Goal: Task Accomplishment & Management: Use online tool/utility

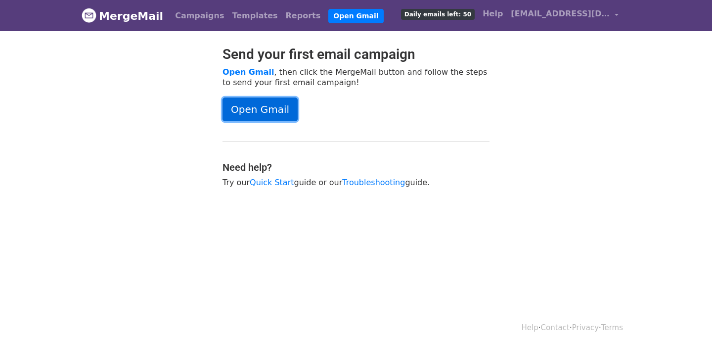
click at [267, 111] on link "Open Gmail" at bounding box center [260, 109] width 75 height 24
click at [263, 103] on link "Open Gmail" at bounding box center [260, 109] width 75 height 24
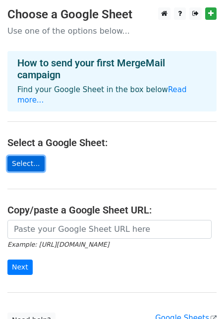
click at [26, 156] on link "Select..." at bounding box center [25, 163] width 37 height 15
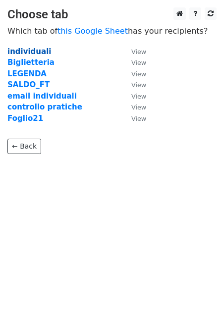
click at [31, 51] on strong "individuali" at bounding box center [29, 51] width 44 height 9
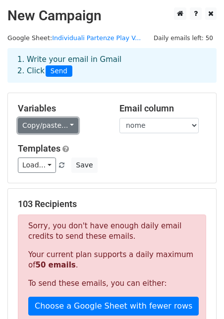
click at [55, 126] on link "Copy/paste..." at bounding box center [48, 125] width 60 height 15
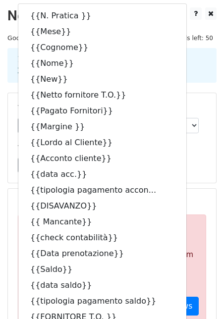
click at [190, 163] on div "Load... No templates saved Save" at bounding box center [111, 164] width 203 height 15
